Goal: Information Seeking & Learning: Find specific page/section

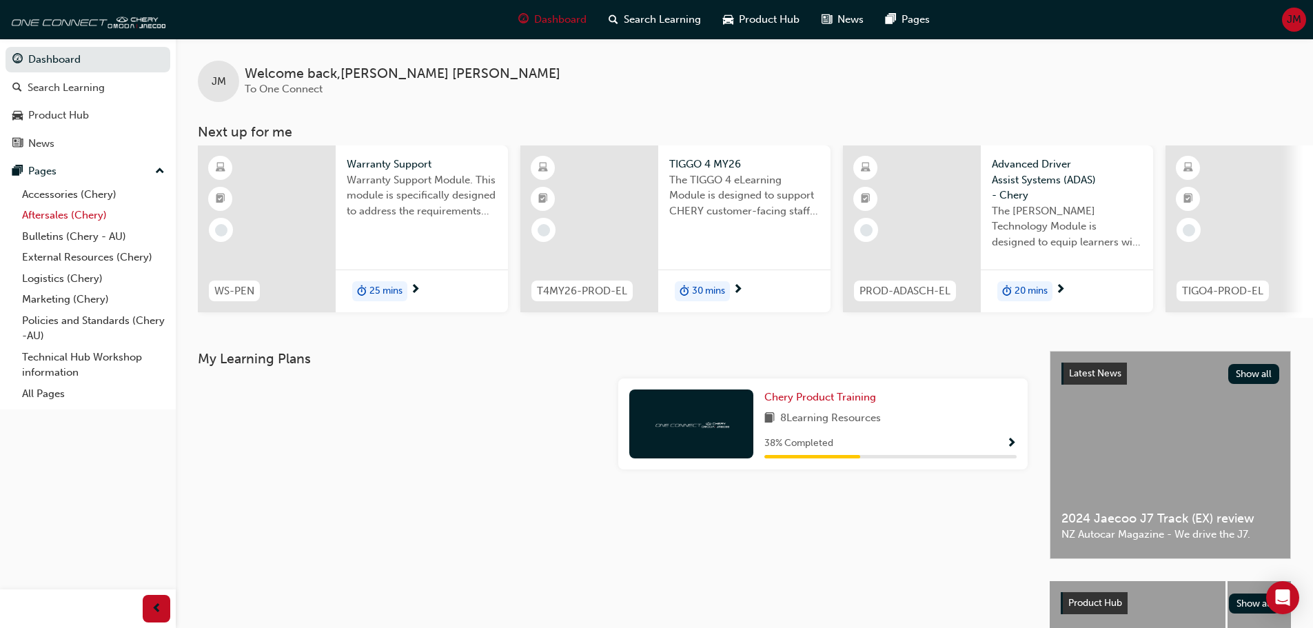
click at [73, 214] on link "Aftersales (Chery)" at bounding box center [94, 215] width 154 height 21
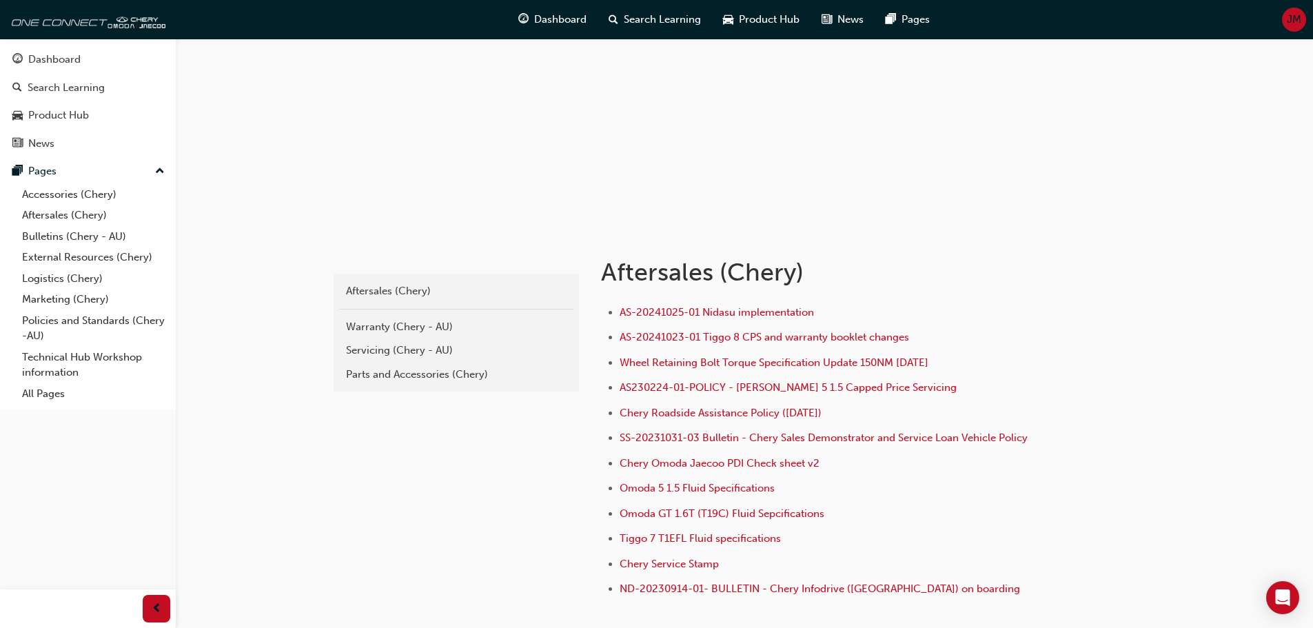
scroll to position [190, 0]
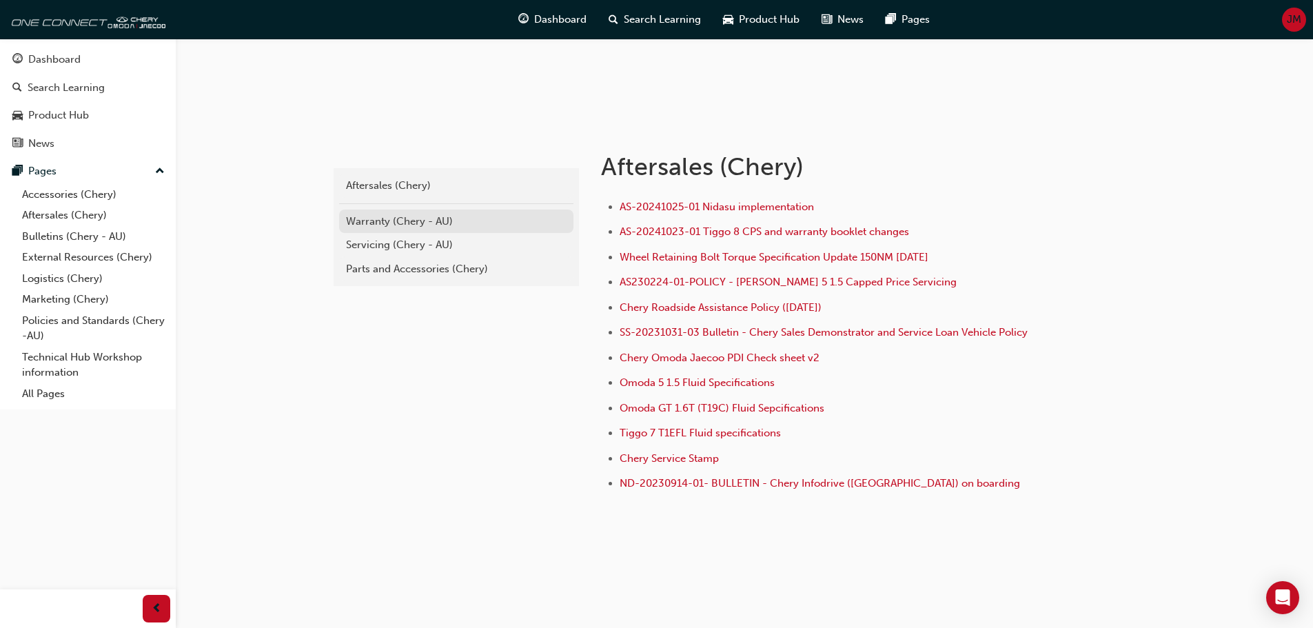
click at [394, 221] on div "Warranty (Chery - AU)" at bounding box center [456, 222] width 221 height 16
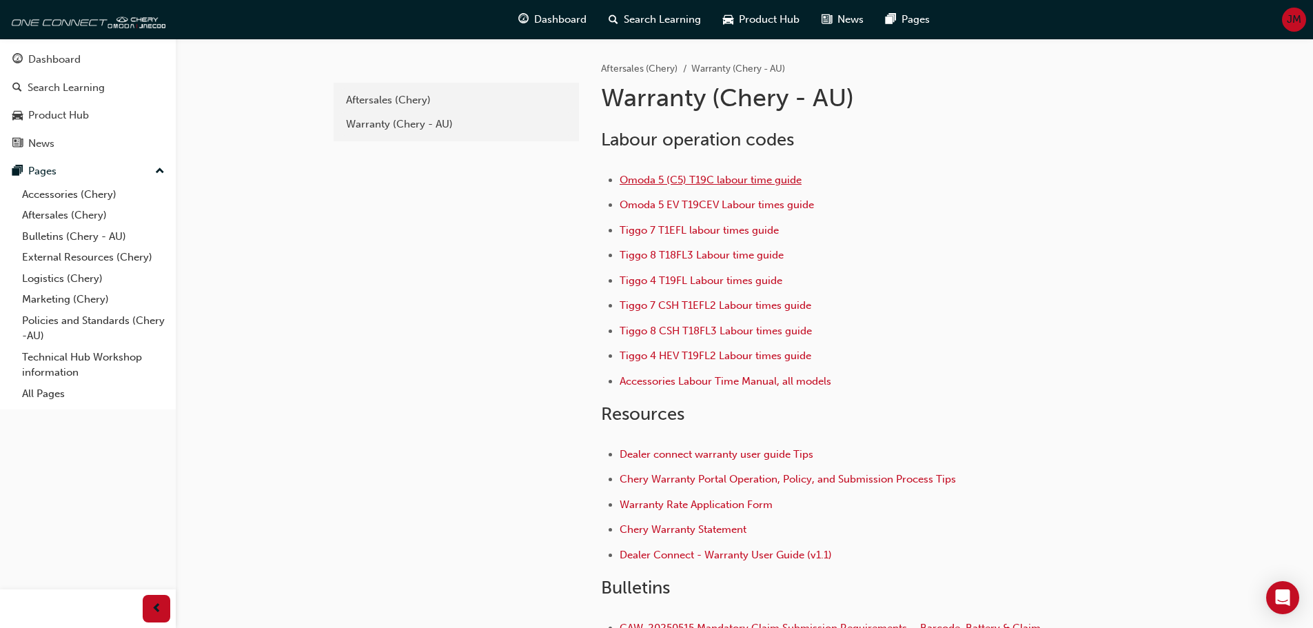
click at [729, 179] on span "Omoda 5 (C5) T19C labour time guide" at bounding box center [711, 180] width 182 height 12
click at [725, 231] on span "Tiggo 7 T1EFL labour times guide" at bounding box center [699, 230] width 159 height 12
